Goal: Information Seeking & Learning: Learn about a topic

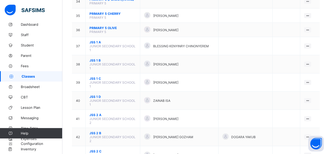
scroll to position [583, 0]
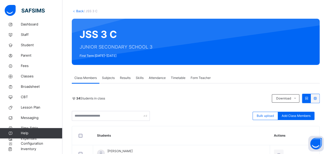
scroll to position [135, 0]
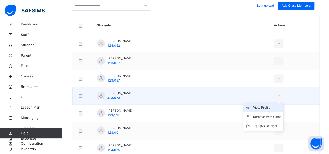
click at [264, 109] on div "View Profile" at bounding box center [267, 107] width 28 height 5
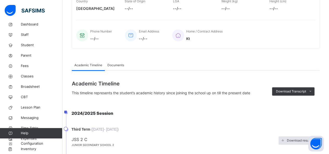
scroll to position [125, 0]
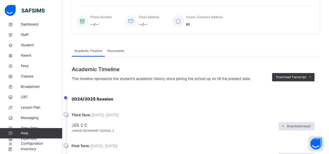
click at [115, 52] on span "Documents" at bounding box center [115, 51] width 17 height 5
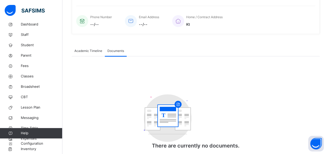
click at [88, 54] on div "Academic Timeline" at bounding box center [88, 51] width 33 height 10
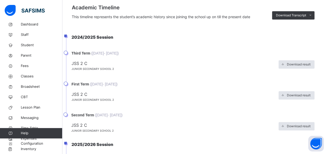
scroll to position [187, 0]
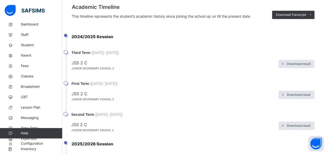
click at [66, 115] on li "Second Term ( [DATE] - [DATE] ) JSS 2 C JUNIOR SECONDARY SCHOOL 2 Download resu…" at bounding box center [193, 122] width 254 height 21
click at [88, 115] on span "Second Term" at bounding box center [82, 115] width 23 height 4
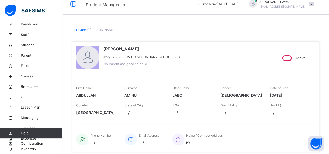
scroll to position [0, 0]
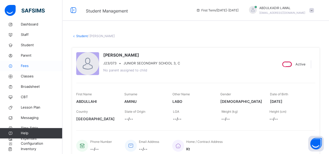
click at [25, 65] on span "Fees" at bounding box center [42, 65] width 42 height 5
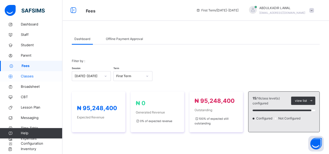
click at [26, 74] on span "Classes" at bounding box center [42, 76] width 42 height 5
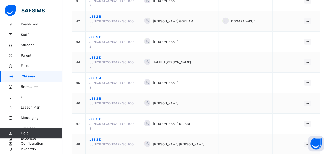
scroll to position [760, 0]
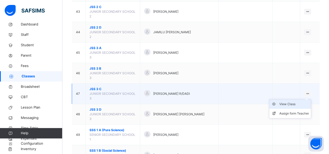
click at [297, 102] on div "View Class" at bounding box center [294, 104] width 30 height 5
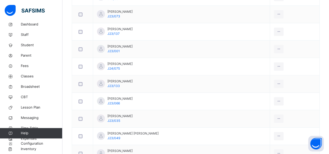
scroll to position [198, 0]
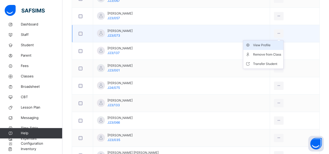
click at [262, 46] on div "View Profile" at bounding box center [267, 45] width 28 height 5
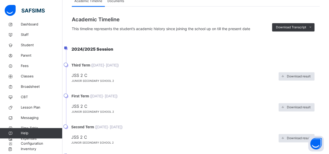
scroll to position [156, 0]
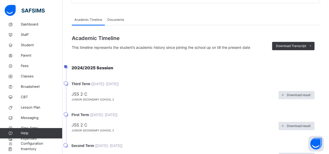
click at [118, 23] on div "Documents" at bounding box center [116, 20] width 22 height 10
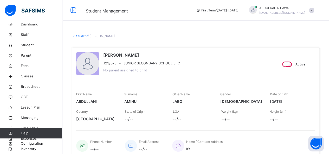
scroll to position [0, 0]
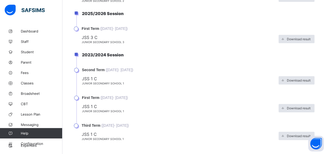
scroll to position [299, 0]
click at [25, 83] on span "Classes" at bounding box center [42, 83] width 42 height 4
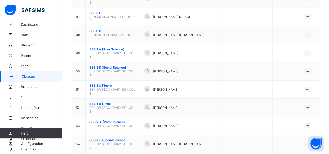
scroll to position [755, 0]
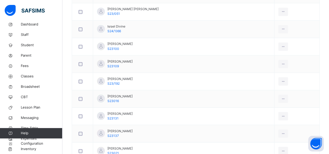
scroll to position [447, 0]
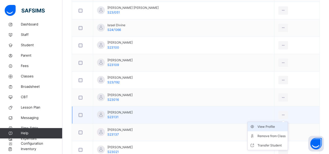
click at [267, 126] on div "View Profile" at bounding box center [272, 126] width 28 height 5
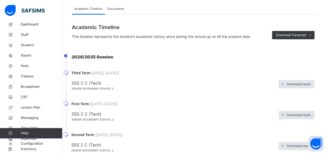
scroll to position [157, 0]
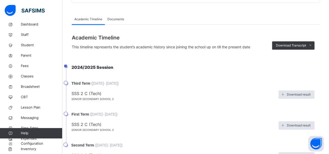
click at [118, 21] on span "Documents" at bounding box center [115, 19] width 17 height 5
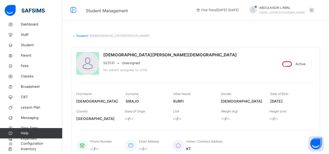
scroll to position [0, 0]
click at [26, 44] on span "Student" at bounding box center [42, 45] width 42 height 5
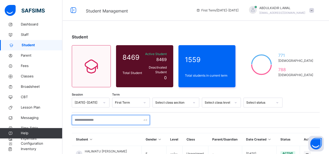
click at [90, 117] on input "text" at bounding box center [111, 120] width 78 height 10
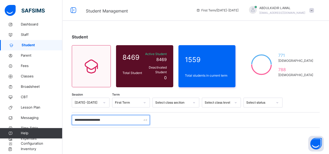
type input "**********"
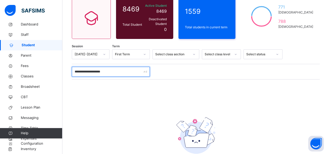
scroll to position [70, 0]
